Goal: Information Seeking & Learning: Learn about a topic

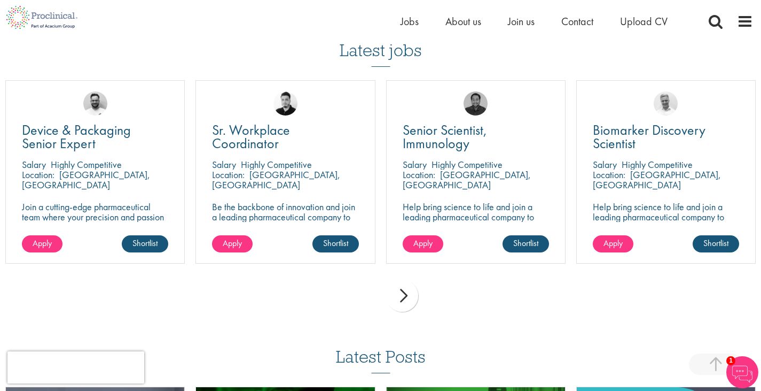
scroll to position [897, 0]
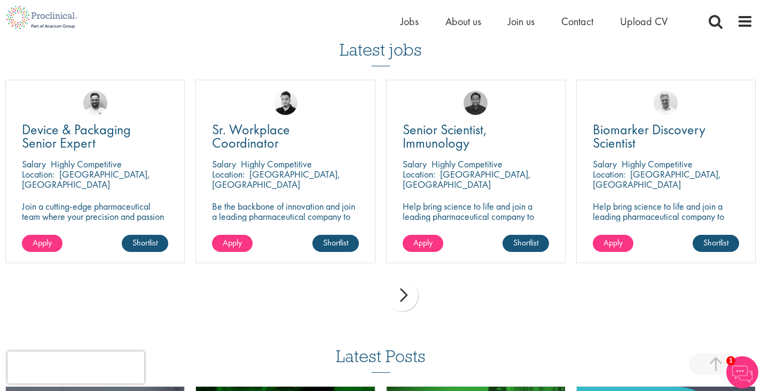
click at [406, 279] on div "next" at bounding box center [402, 295] width 32 height 32
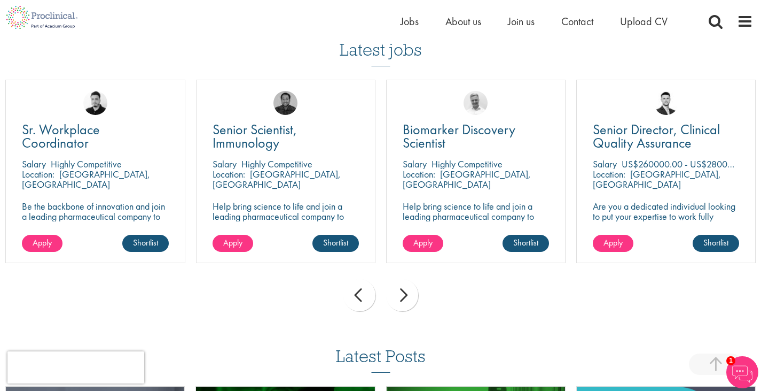
click at [406, 279] on div "next" at bounding box center [402, 295] width 32 height 32
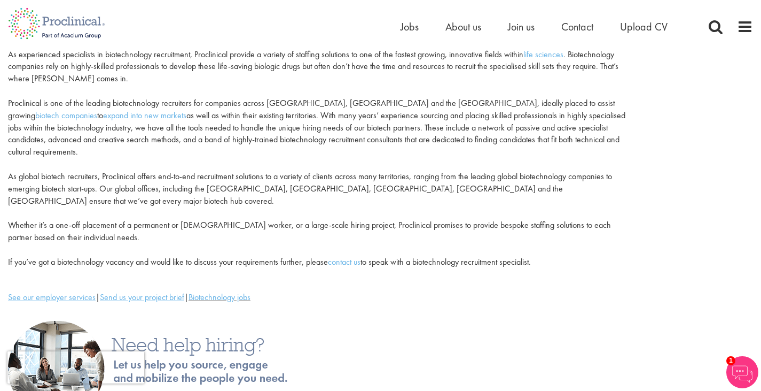
scroll to position [0, 0]
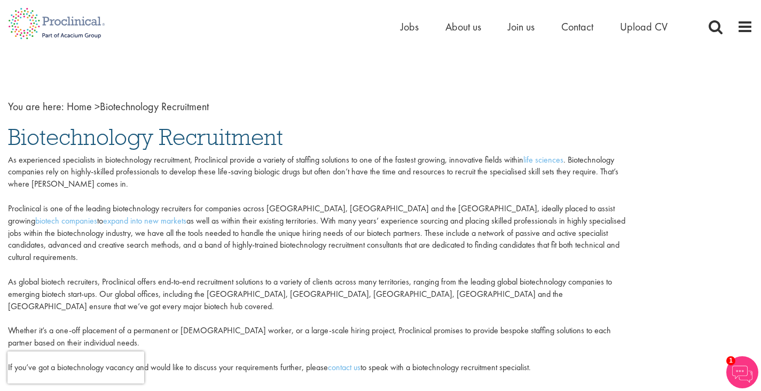
drag, startPoint x: 470, startPoint y: 24, endPoint x: 493, endPoint y: 29, distance: 23.0
click at [493, 29] on ul "Home Jobs About us Join us Contact Upload CV" at bounding box center [548, 27] width 294 height 16
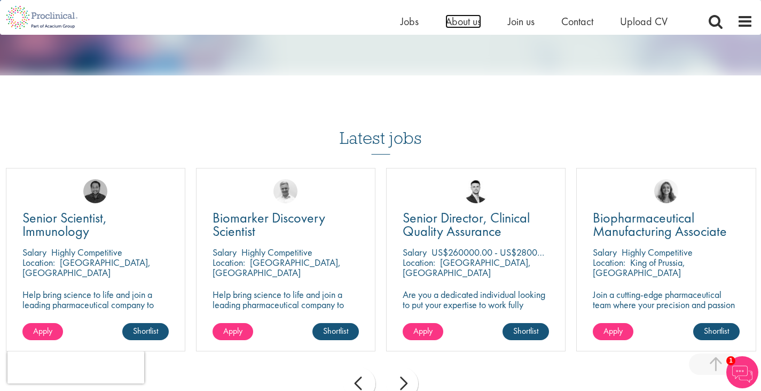
scroll to position [809, 0]
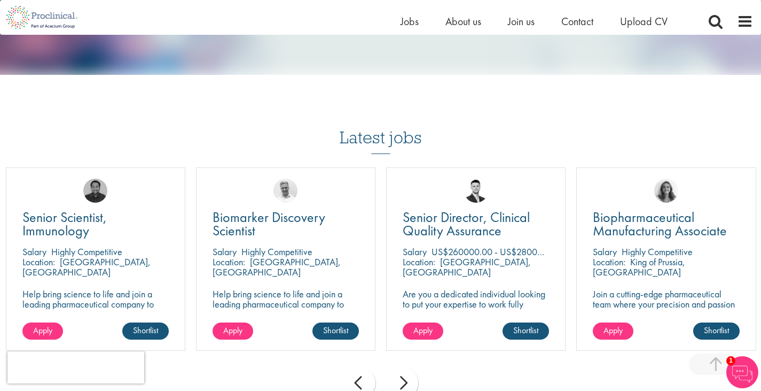
click at [410, 367] on div "next" at bounding box center [402, 383] width 32 height 32
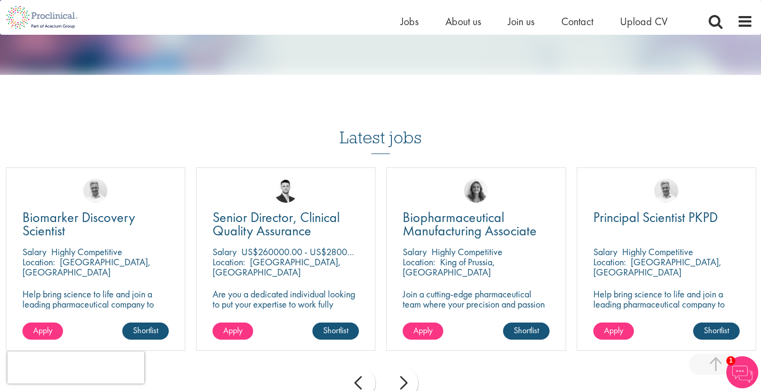
click at [410, 367] on div "next" at bounding box center [402, 383] width 32 height 32
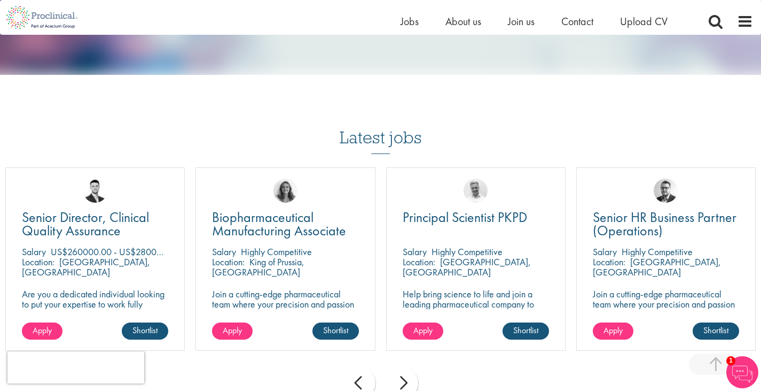
click at [410, 367] on div "next" at bounding box center [402, 383] width 32 height 32
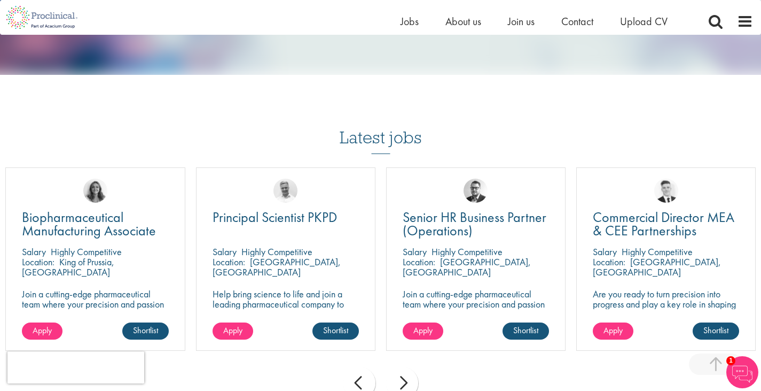
click at [410, 367] on div "next" at bounding box center [402, 383] width 32 height 32
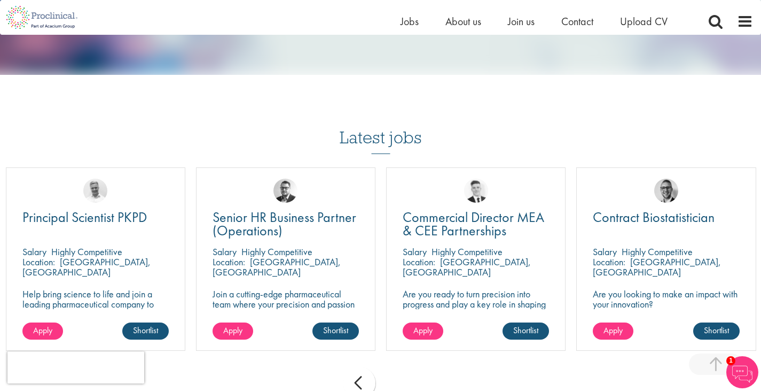
click at [410, 363] on div "prev next" at bounding box center [380, 384] width 761 height 46
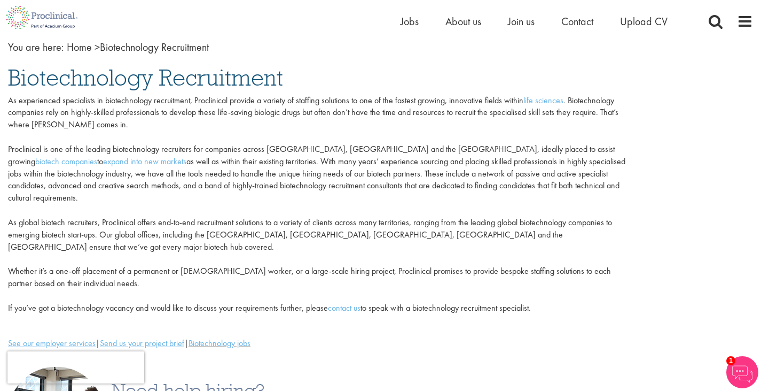
scroll to position [64, 0]
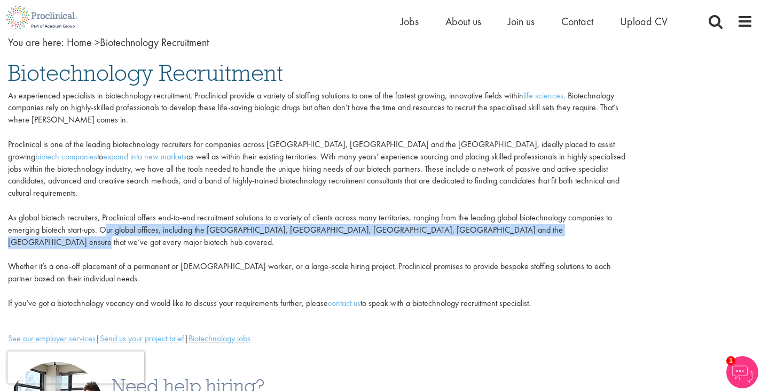
drag, startPoint x: 99, startPoint y: 216, endPoint x: 595, endPoint y: 221, distance: 495.9
click at [595, 221] on p "As experienced specialists in biotechnology recruitment, Proclinical provide a …" at bounding box center [317, 200] width 619 height 220
copy p "Our global offices, including the [GEOGRAPHIC_DATA], [GEOGRAPHIC_DATA], [GEOGRA…"
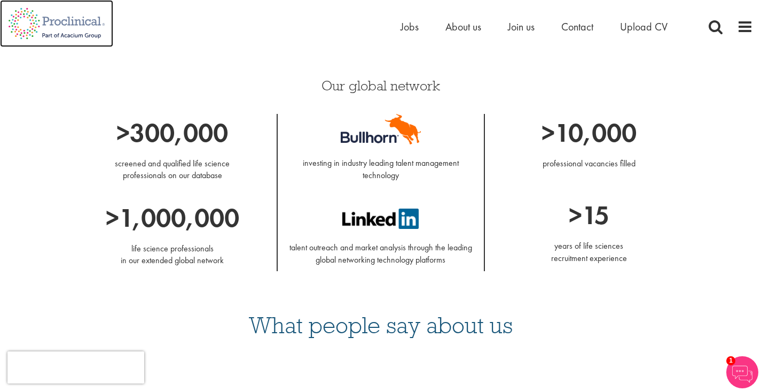
scroll to position [886, 0]
